Goal: Task Accomplishment & Management: Manage account settings

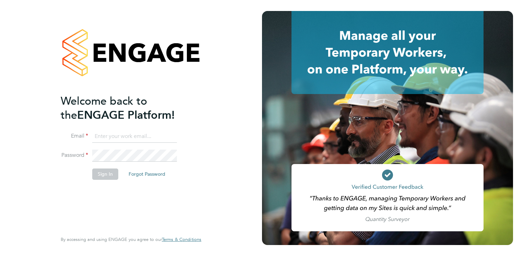
type input "Tracey.Radford@hmsworks.co.uk"
click at [102, 176] on button "Sign In" at bounding box center [105, 173] width 26 height 11
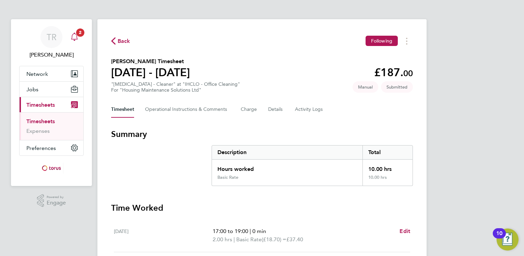
click at [75, 37] on icon "Main navigation" at bounding box center [74, 37] width 8 height 8
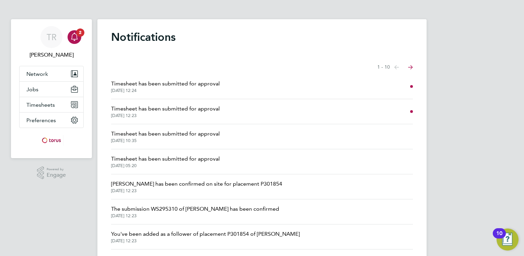
click at [142, 111] on span "Timesheet has been submitted for approval" at bounding box center [165, 109] width 109 height 8
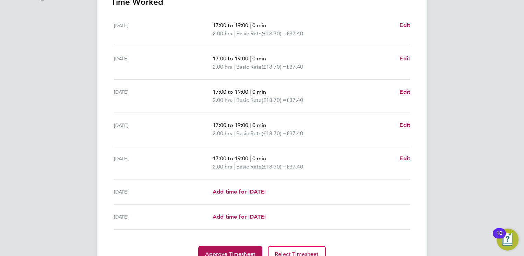
scroll to position [239, 0]
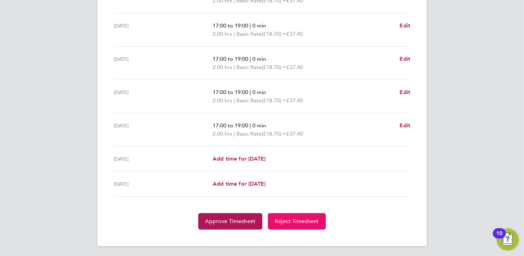
click at [287, 218] on span "Reject Timesheet" at bounding box center [297, 221] width 44 height 7
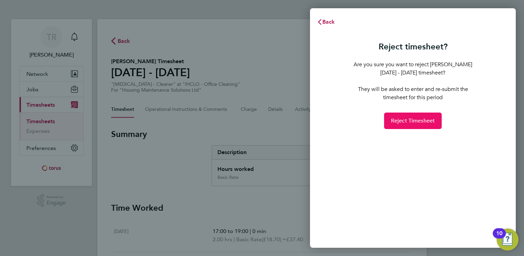
click at [418, 119] on span "Reject Timesheet" at bounding box center [413, 120] width 44 height 7
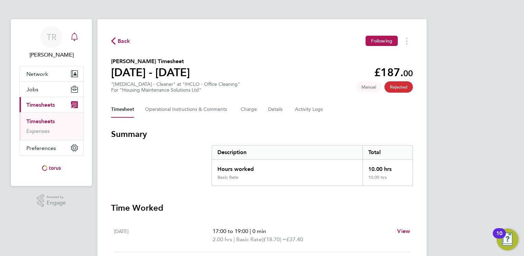
click at [75, 36] on icon "Main navigation" at bounding box center [74, 37] width 8 height 8
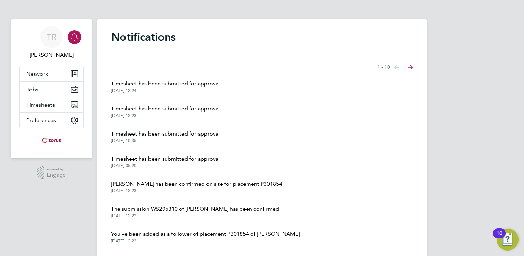
click at [183, 87] on span "Timesheet has been submitted for approval" at bounding box center [165, 84] width 109 height 8
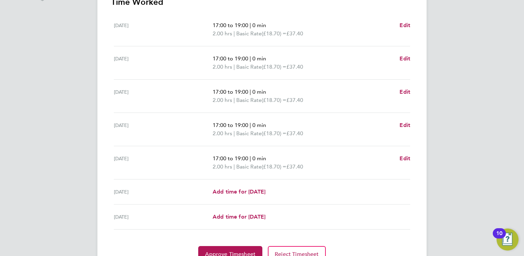
scroll to position [239, 0]
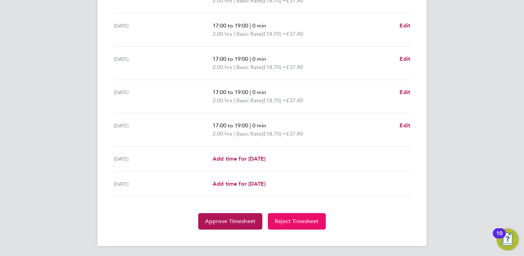
click at [286, 220] on span "Reject Timesheet" at bounding box center [297, 221] width 44 height 7
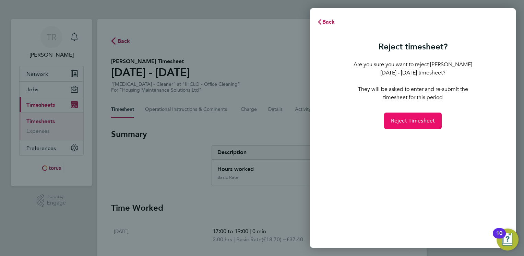
click at [417, 116] on button "Reject Timesheet" at bounding box center [413, 120] width 58 height 16
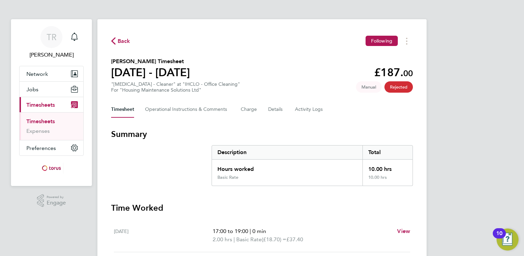
click at [123, 42] on span "Back" at bounding box center [124, 41] width 13 height 8
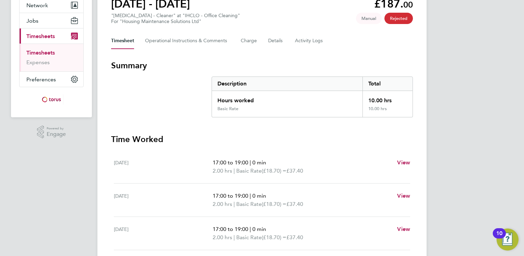
scroll to position [34, 0]
